Goal: Information Seeking & Learning: Learn about a topic

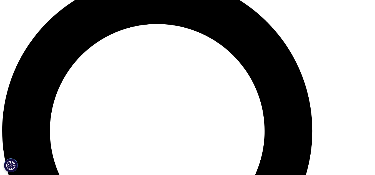
scroll to position [416, 0]
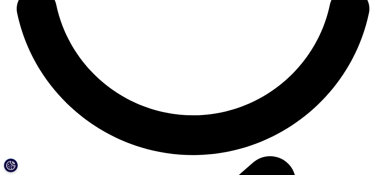
scroll to position [2562, 0]
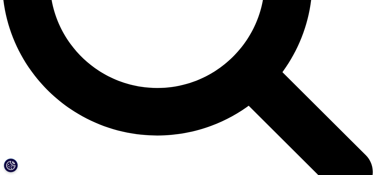
scroll to position [499, 0]
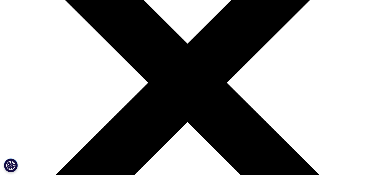
scroll to position [111, 0]
